Goal: Task Accomplishment & Management: Manage account settings

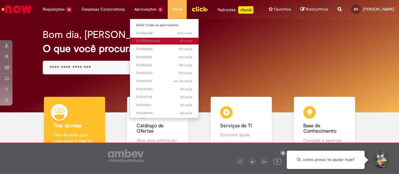
click at [154, 41] on span "6h atrás 6 horas atrás DCREQ0166602" at bounding box center [164, 41] width 56 height 5
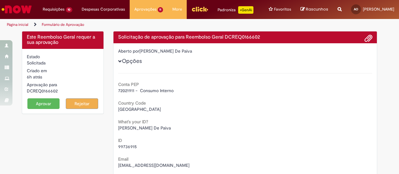
click at [38, 108] on button "Aprovar" at bounding box center [43, 103] width 32 height 11
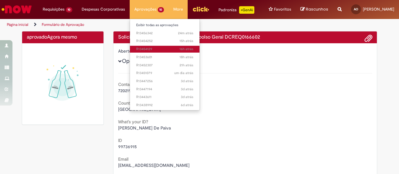
click at [152, 47] on span "16h atrás 16 horas atrás R13454129" at bounding box center [164, 49] width 57 height 5
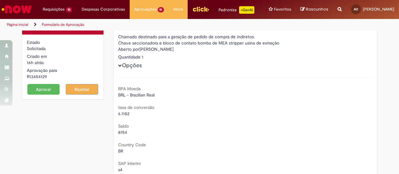
scroll to position [7, 0]
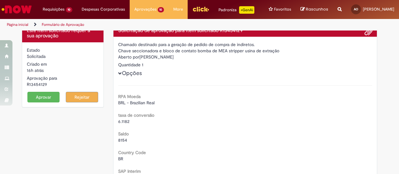
click at [44, 102] on button "Aprovar" at bounding box center [43, 97] width 32 height 11
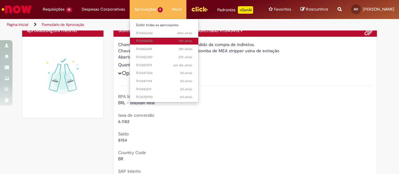
click at [148, 40] on span "15h atrás 15 horas atrás R13454252" at bounding box center [164, 41] width 56 height 5
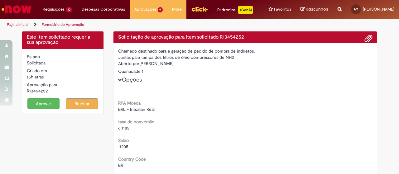
click at [42, 109] on button "Aprovar" at bounding box center [43, 103] width 32 height 11
